Goal: Register for event/course

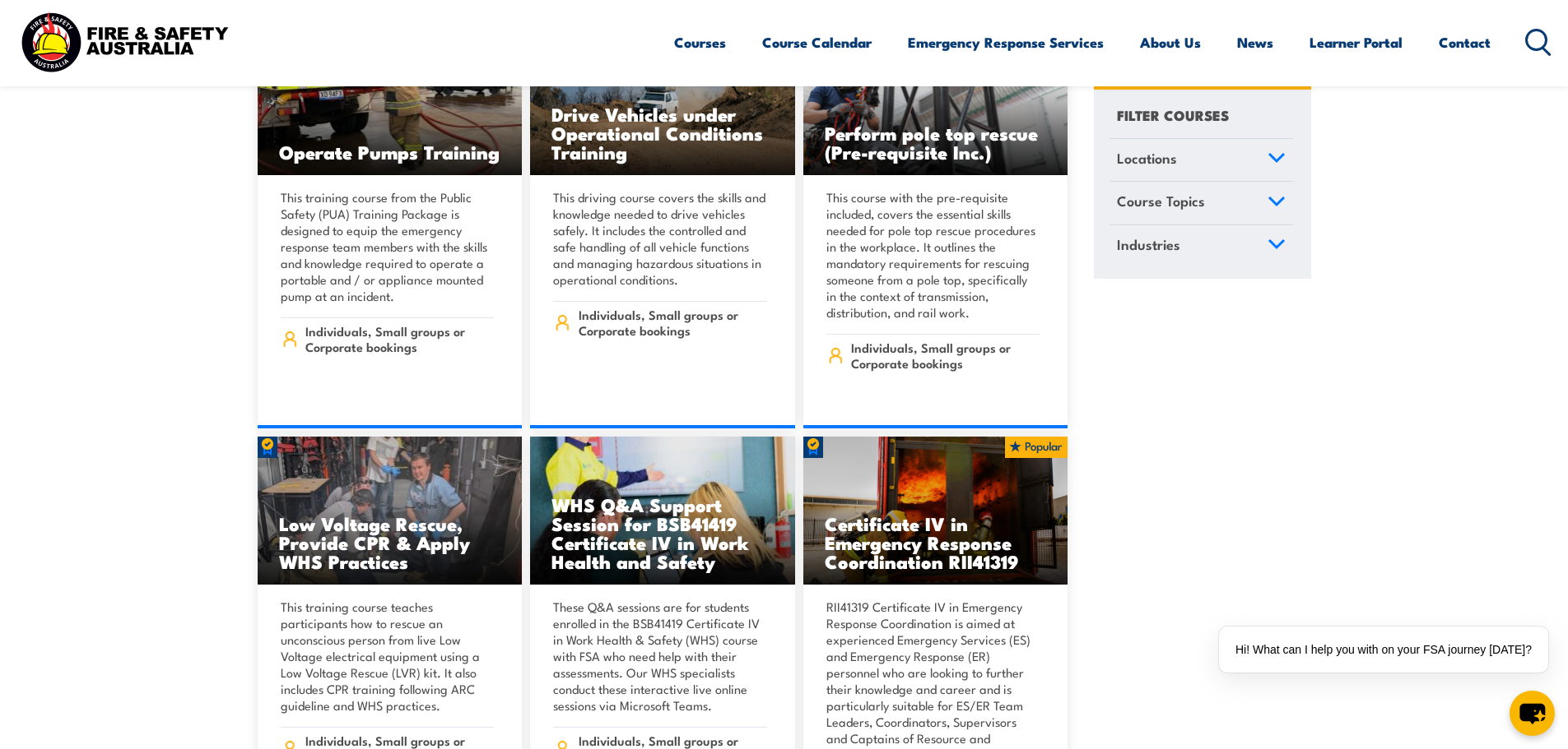
scroll to position [4030, 0]
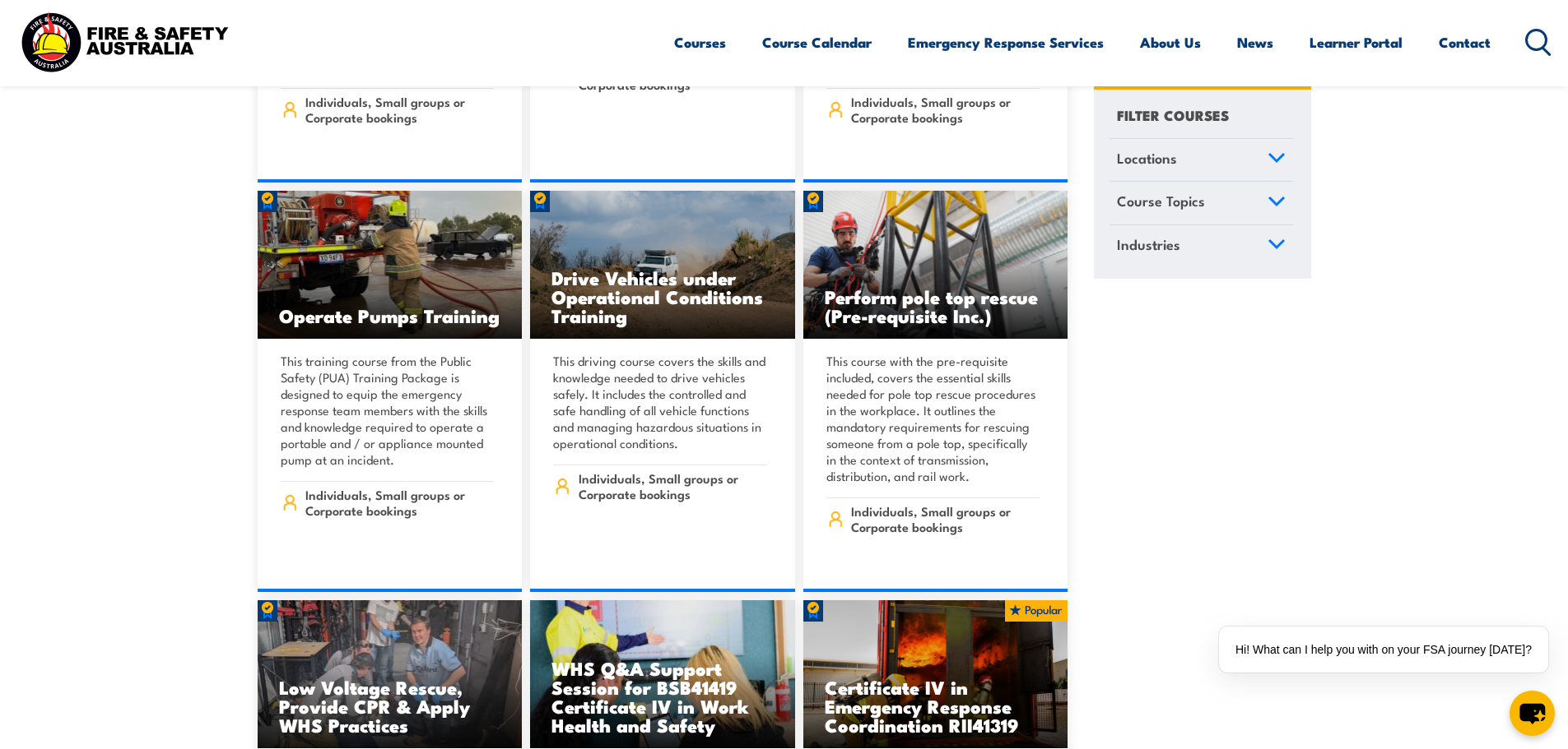
click at [1271, 200] on icon at bounding box center [1276, 201] width 15 height 7
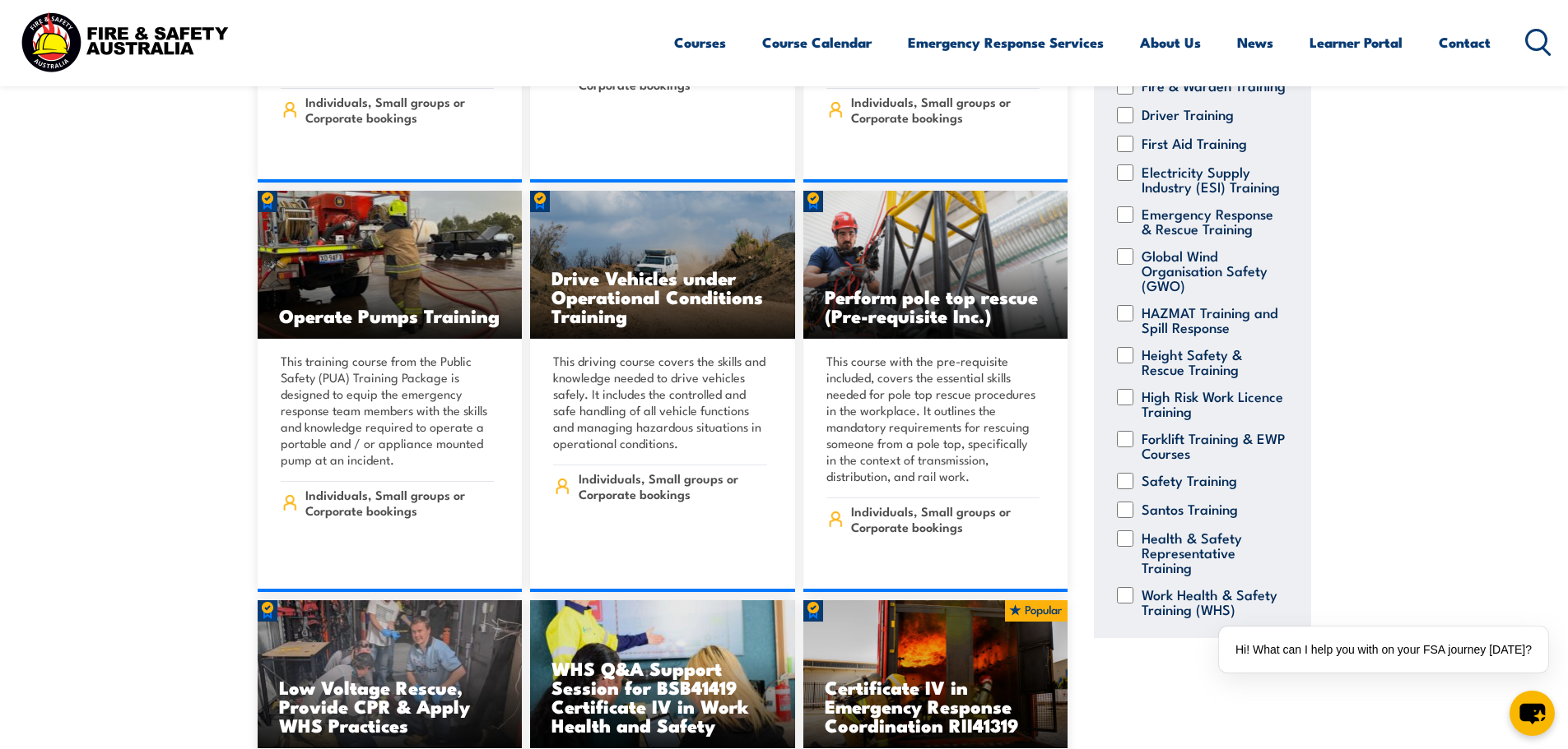
scroll to position [247, 0]
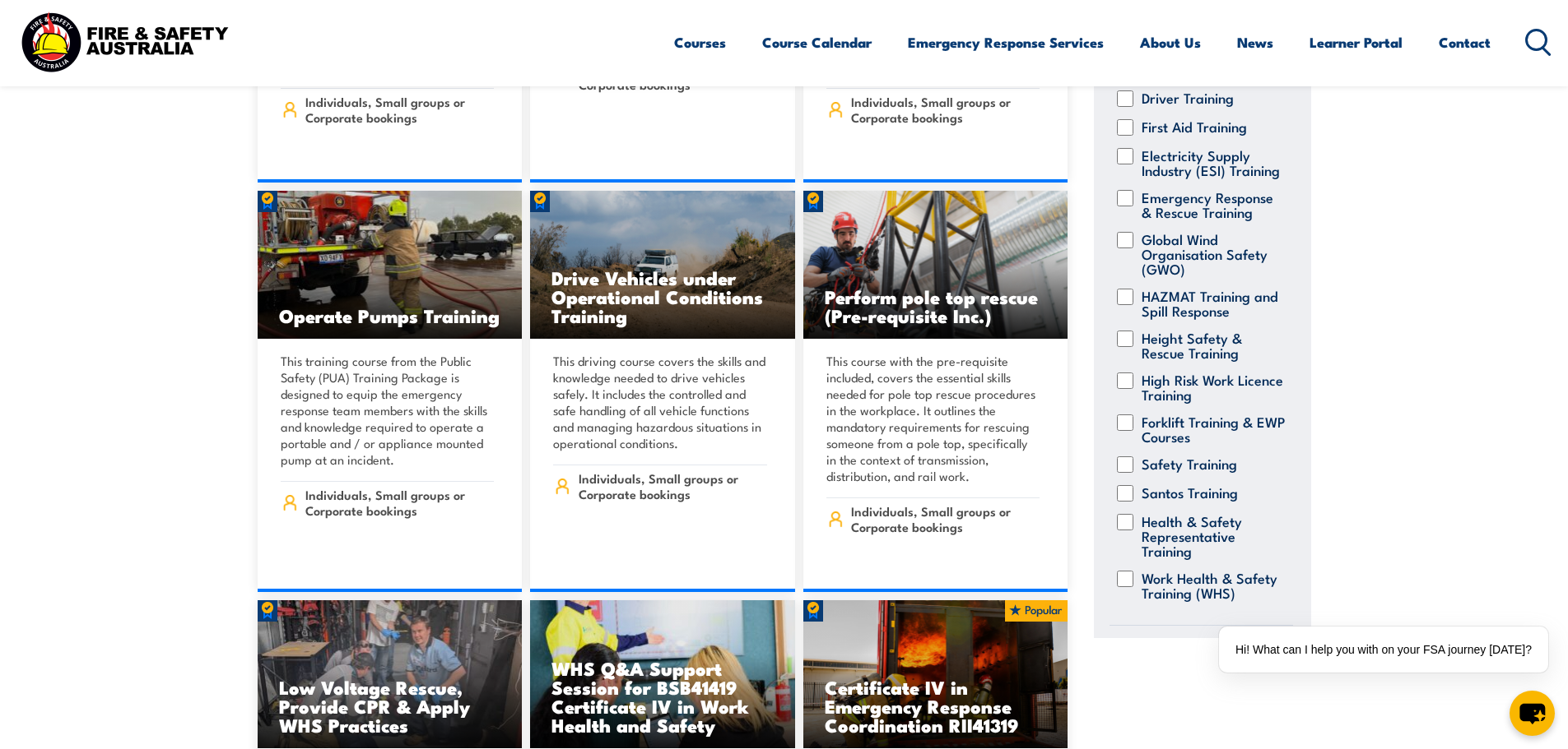
click at [1130, 305] on input "HAZMAT Training and Spill Response" at bounding box center [1125, 296] width 17 height 17
checkbox input "true"
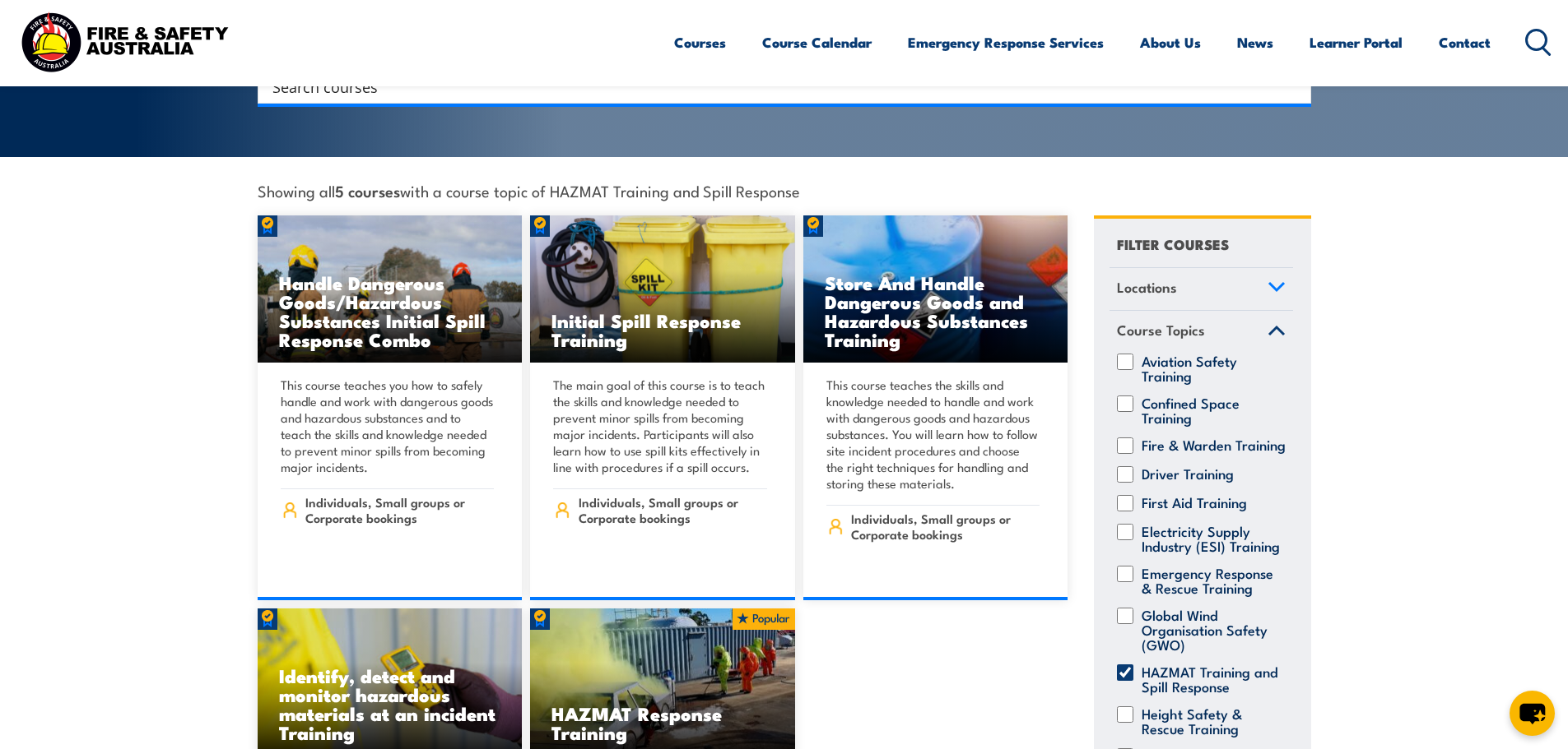
scroll to position [411, 0]
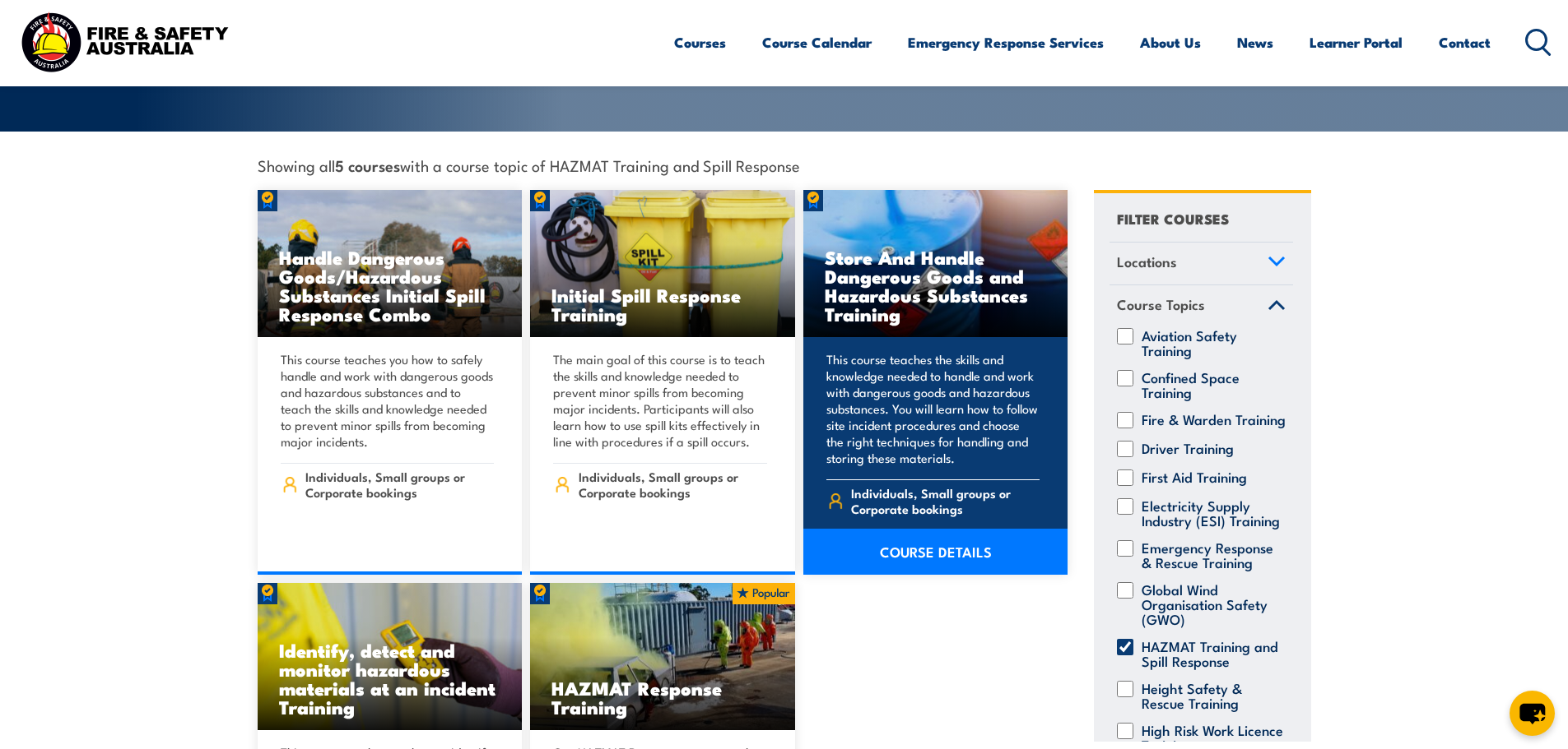
click at [944, 541] on link "COURSE DETAILS" at bounding box center [935, 552] width 265 height 46
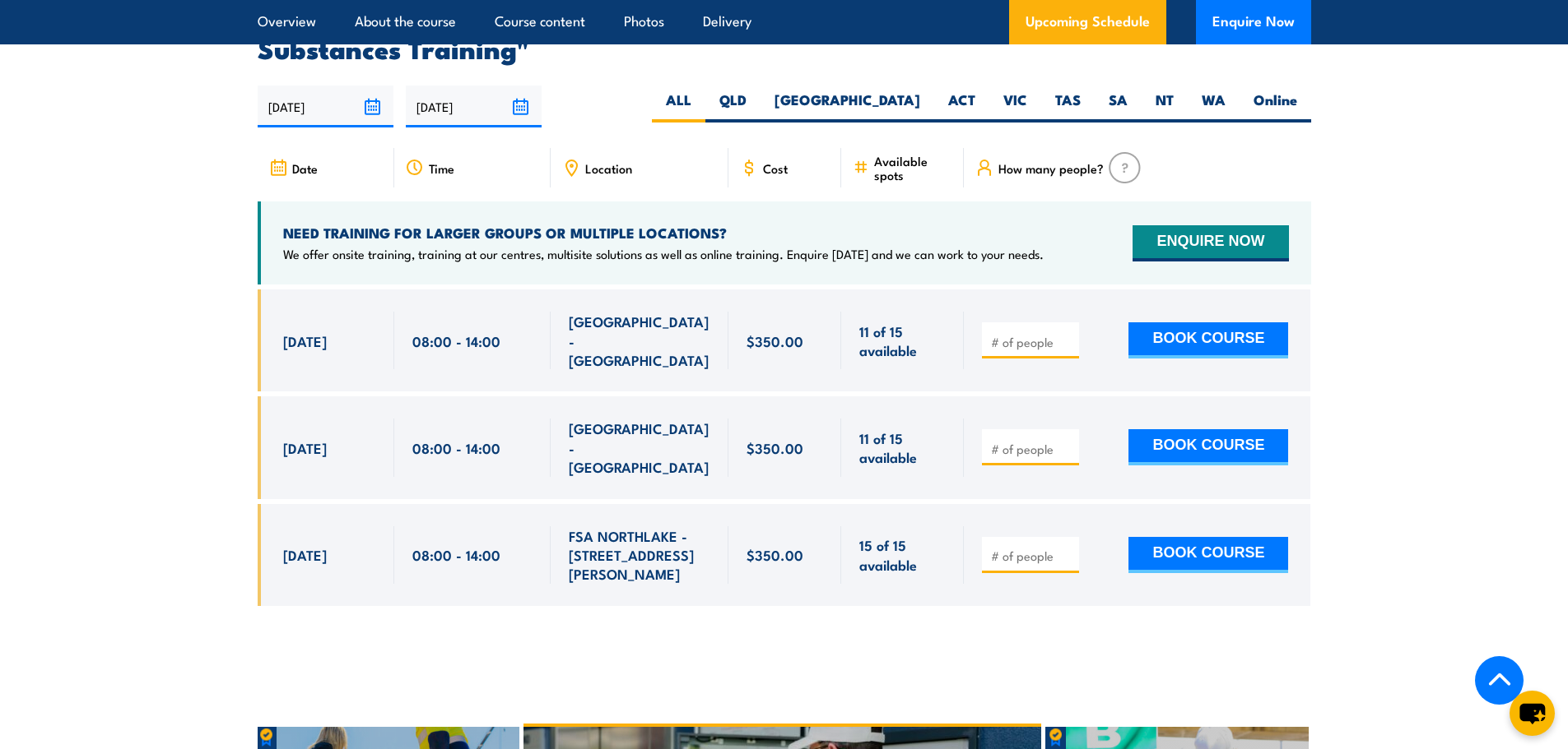
scroll to position [2549, 0]
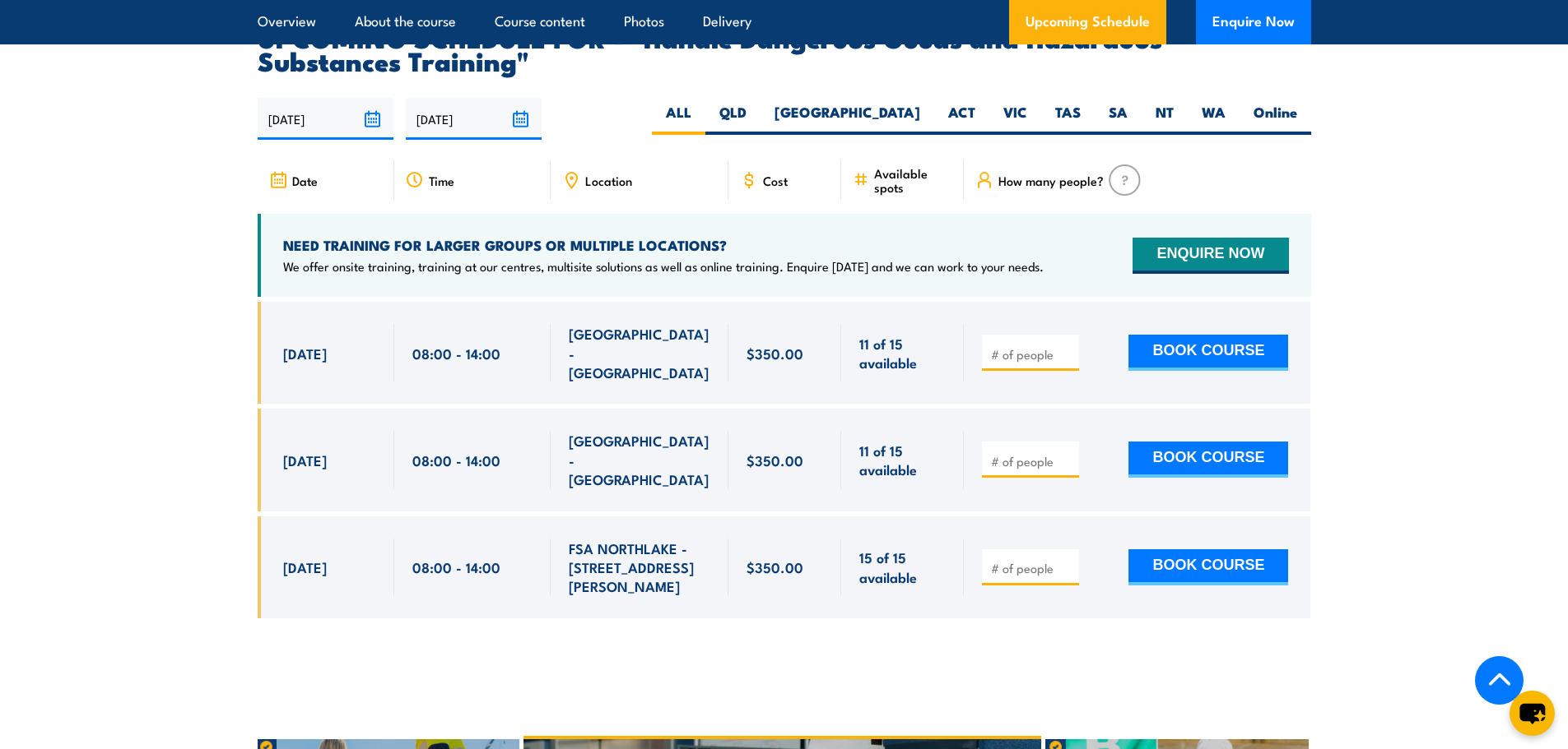
click at [595, 187] on span "Location" at bounding box center [608, 180] width 47 height 14
click at [576, 187] on icon at bounding box center [572, 180] width 11 height 15
click at [907, 129] on label "NSW" at bounding box center [847, 118] width 173 height 32
click at [920, 113] on input "NSW" at bounding box center [926, 108] width 11 height 11
radio input "true"
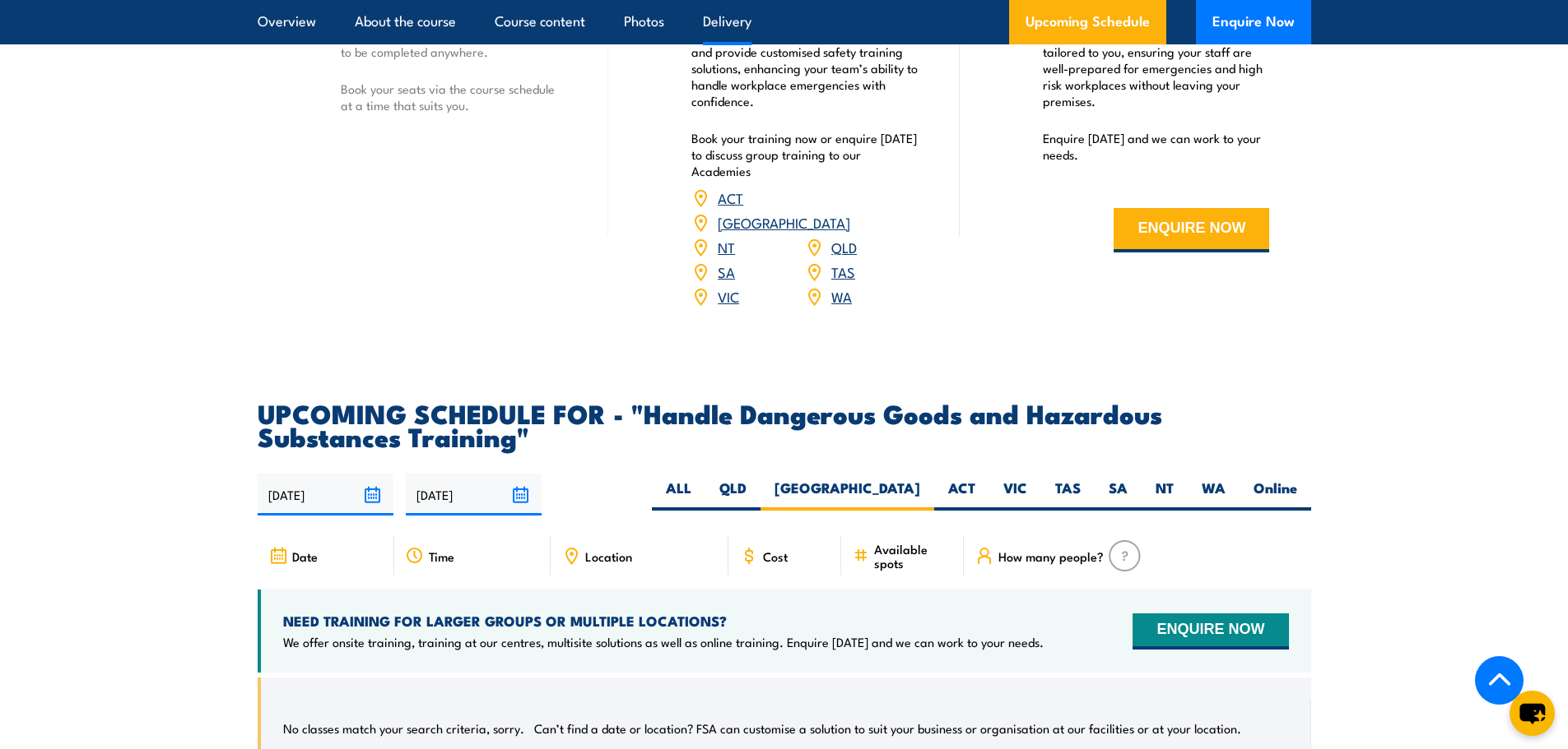
scroll to position [2178, 0]
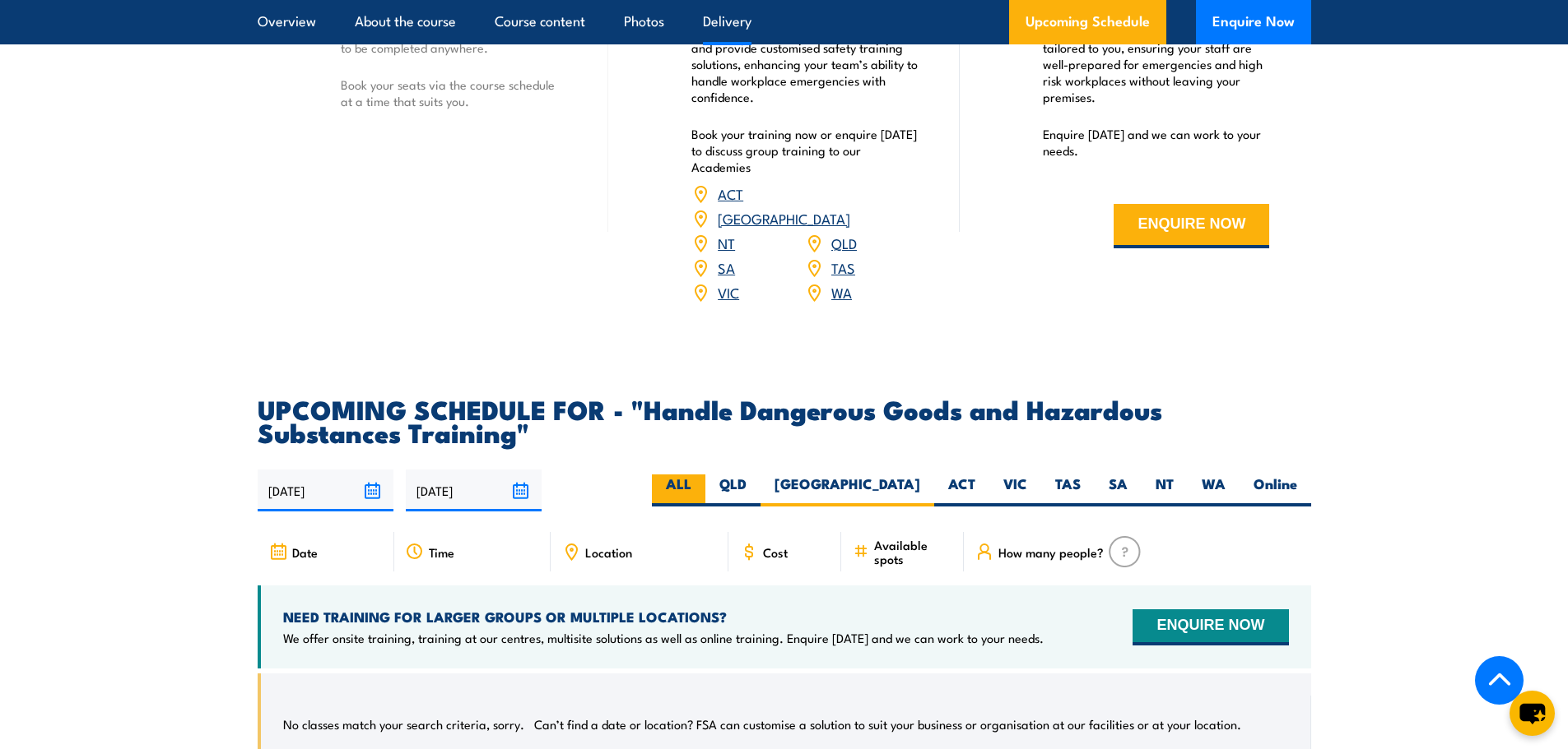
click at [705, 496] on label "ALL" at bounding box center [679, 491] width 53 height 32
click at [702, 485] on input "ALL" at bounding box center [696, 480] width 11 height 11
radio input "true"
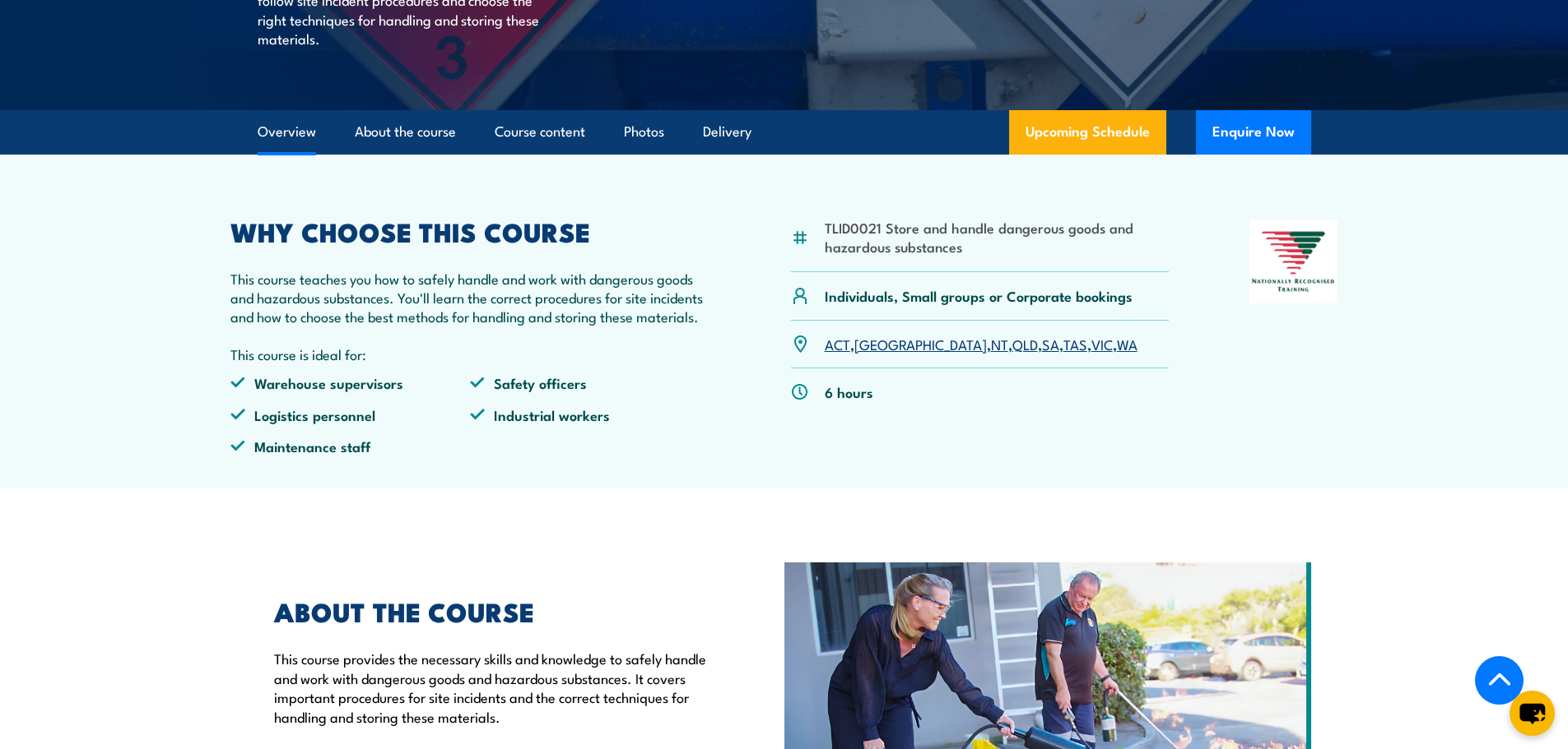
scroll to position [204, 0]
